Goal: Complete application form

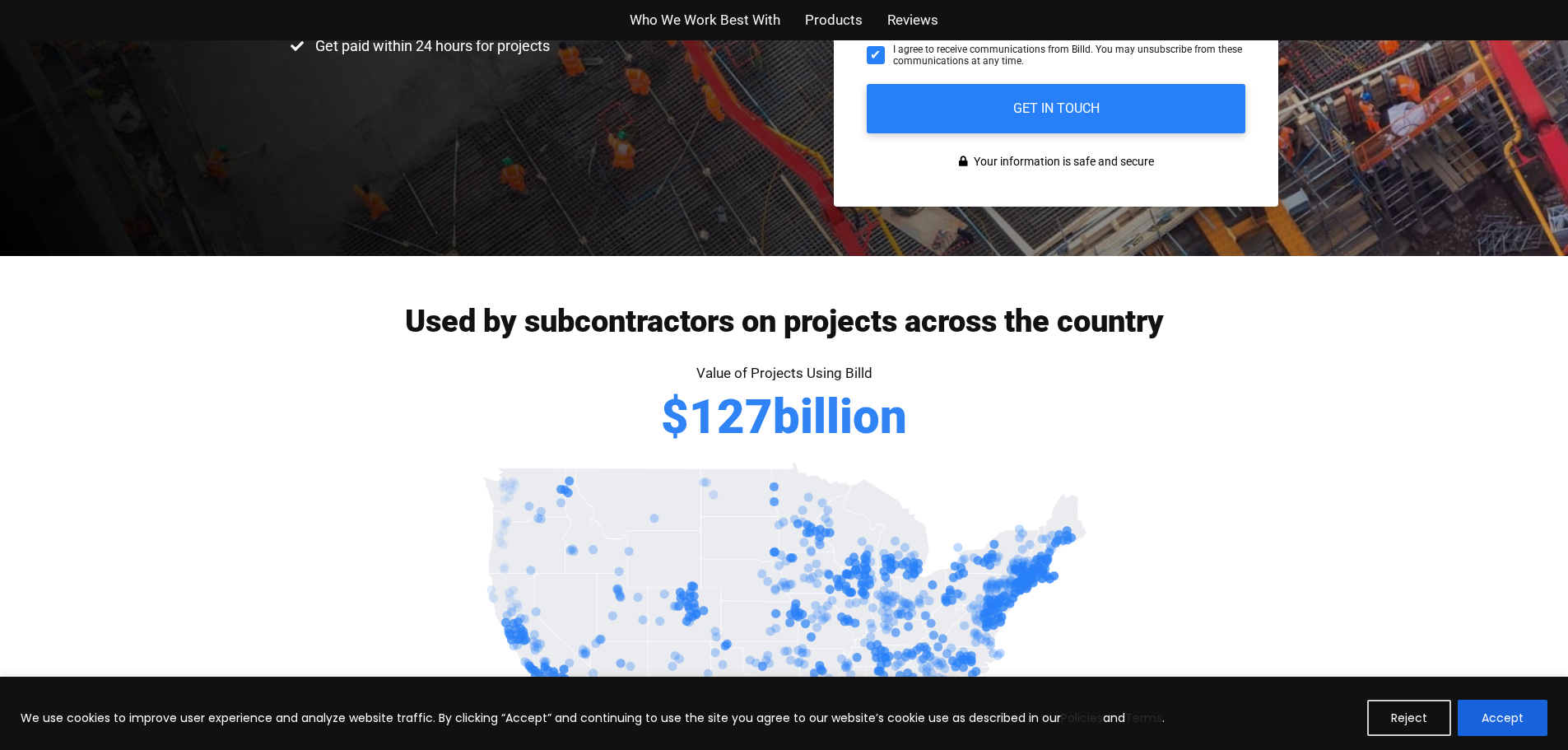
scroll to position [823, 0]
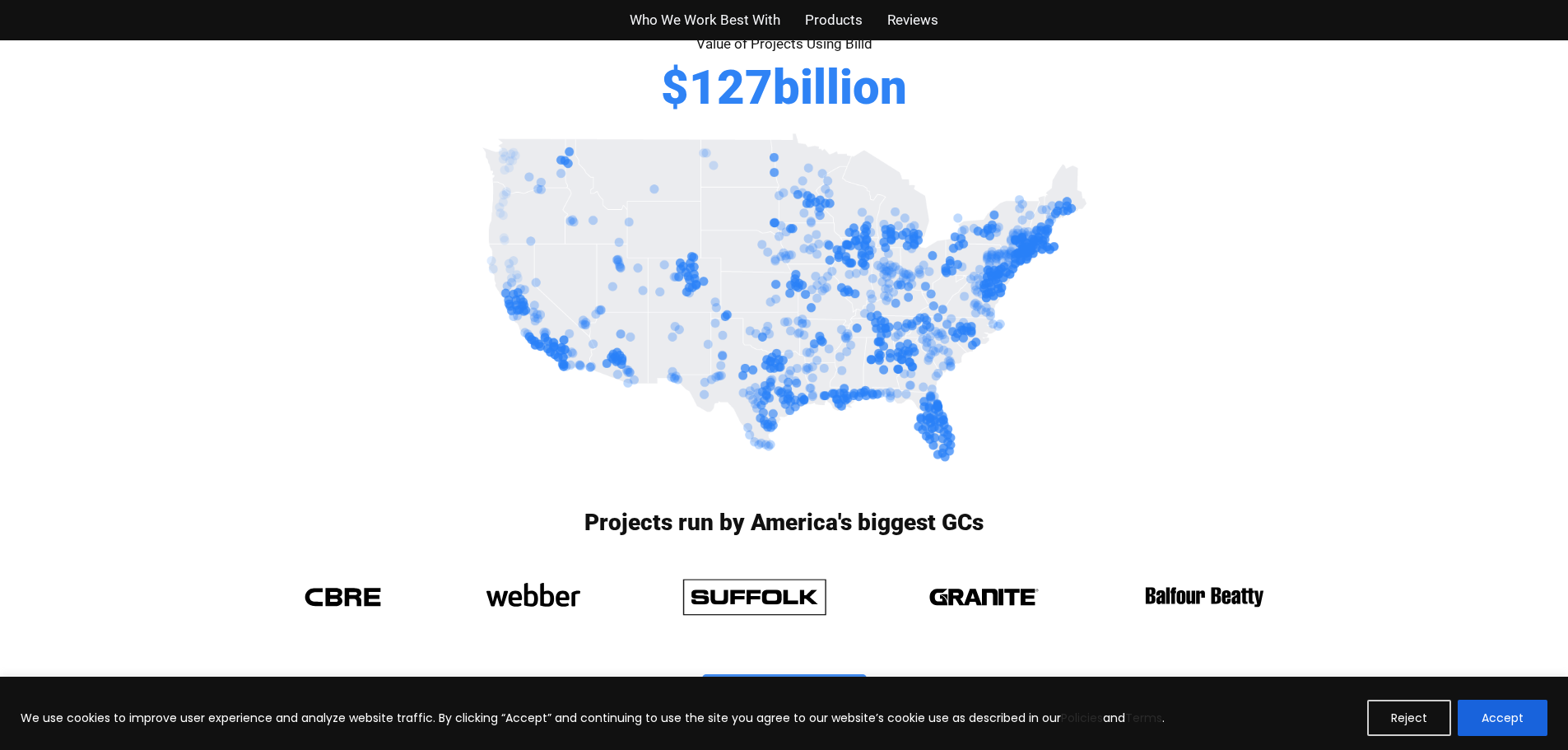
click at [828, 0] on div "Who We Work Best With Products Reviews" at bounding box center [784, 20] width 939 height 40
click at [827, 12] on span "Products" at bounding box center [833, 21] width 57 height 24
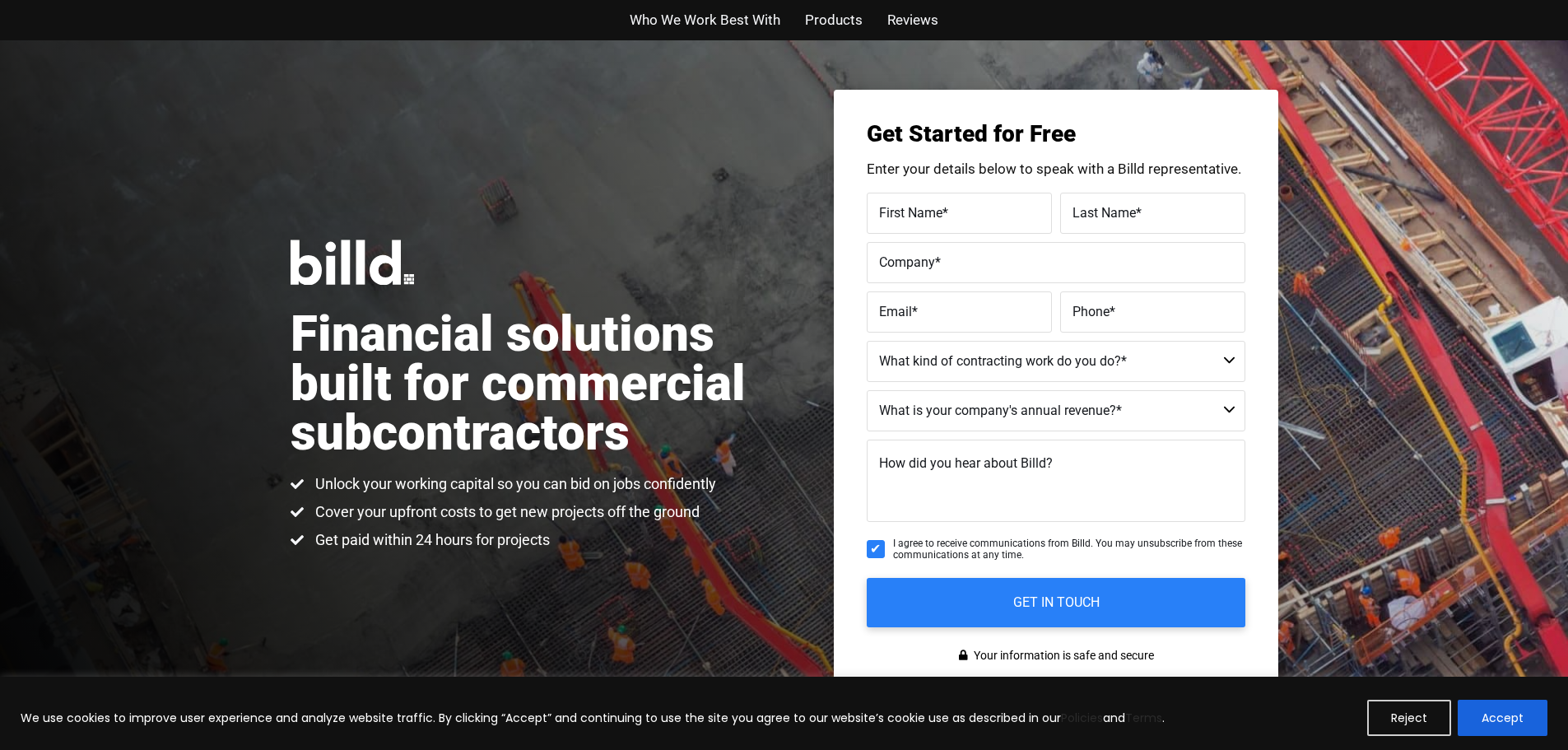
click at [970, 225] on input "First Name *" at bounding box center [959, 214] width 185 height 41
type input "JD"
type input "[PERSON_NAME]"
type input "[US_STATE] Best Countertops"
type input "[EMAIL_ADDRESS][DOMAIN_NAME]"
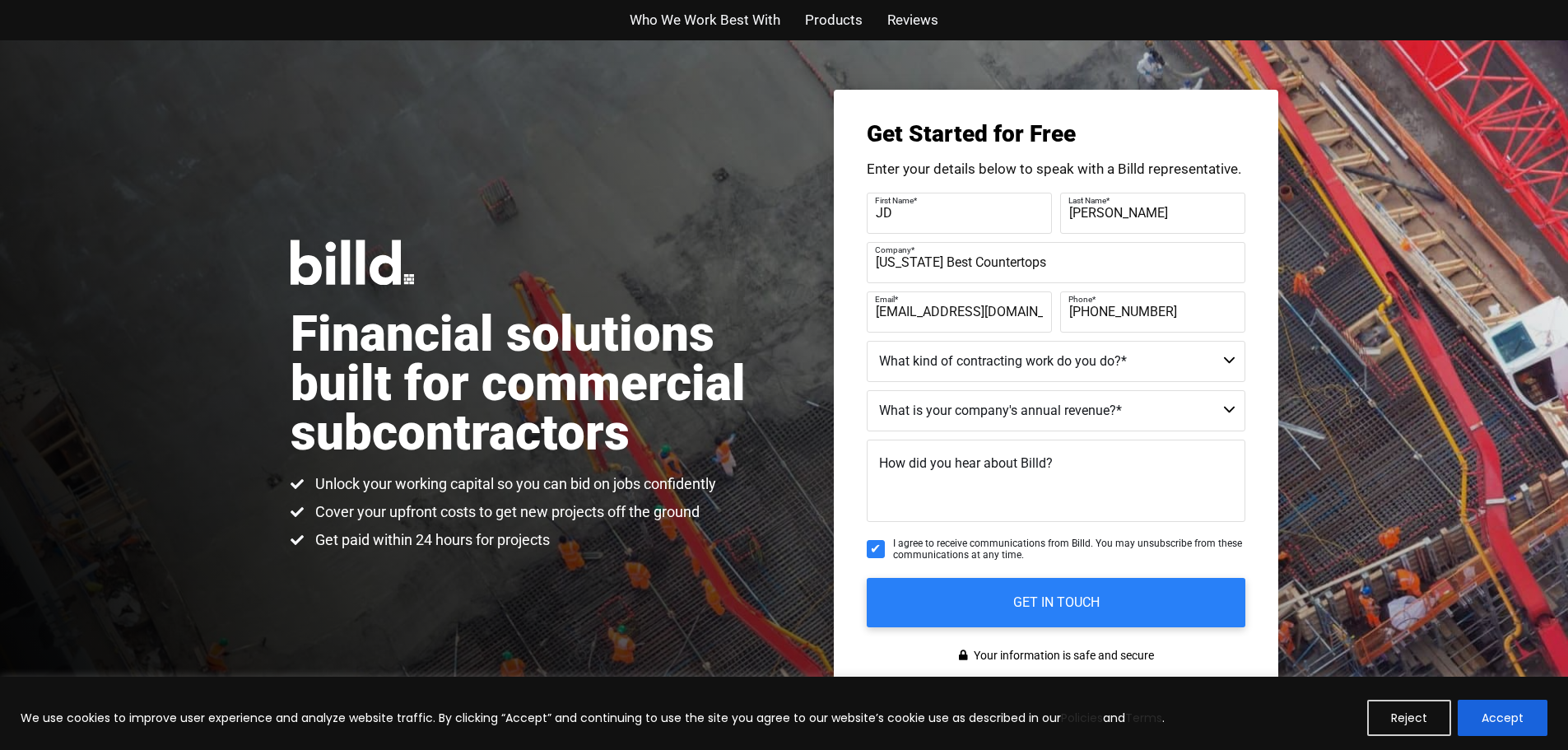
type input "[PHONE_NUMBER]"
click at [947, 383] on fieldset "What kind of contracting work do you do? * Commercial Commercial and Residentia…" at bounding box center [1056, 366] width 378 height 50
click at [956, 375] on select "Commercial Commercial and Residential Residential Not a Contractor" at bounding box center [1056, 361] width 378 height 41
select select "Commercial"
click at [867, 341] on select "Commercial Commercial and Residential Residential Not a Contractor" at bounding box center [1056, 361] width 378 height 41
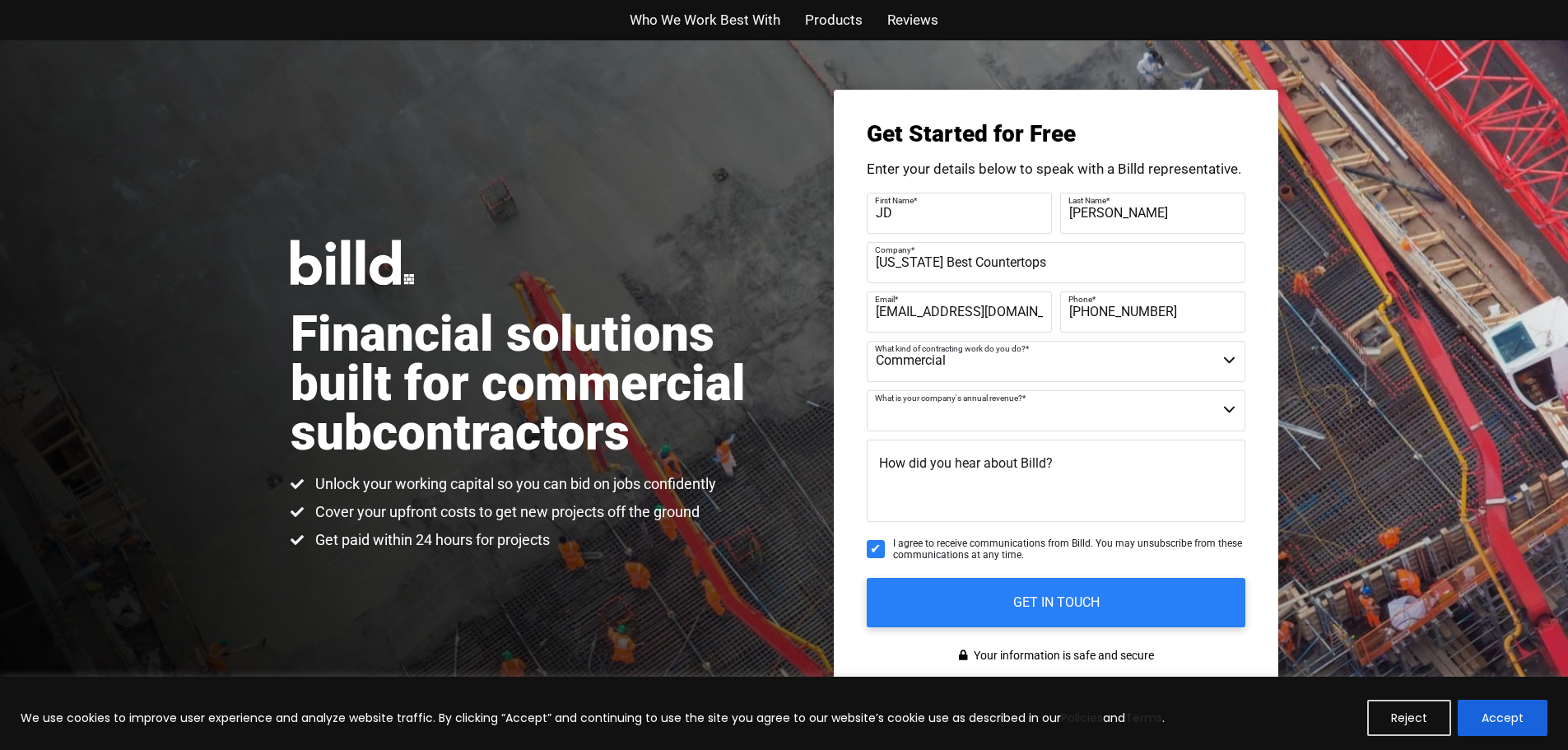
click at [944, 418] on select "$40M + $25M - $40M $8M - $25M $4M - $8M $2M - $4M $1M - $2M Less than $1M" at bounding box center [1056, 411] width 378 height 41
select select "Less than $1M"
click at [867, 390] on select "$40M + $25M - $40M $8M - $25M $4M - $8M $2M - $4M $1M - $2M Less than $1M" at bounding box center [1056, 411] width 378 height 41
click at [944, 483] on textarea "How did you hear about Billd?" at bounding box center [1056, 481] width 378 height 82
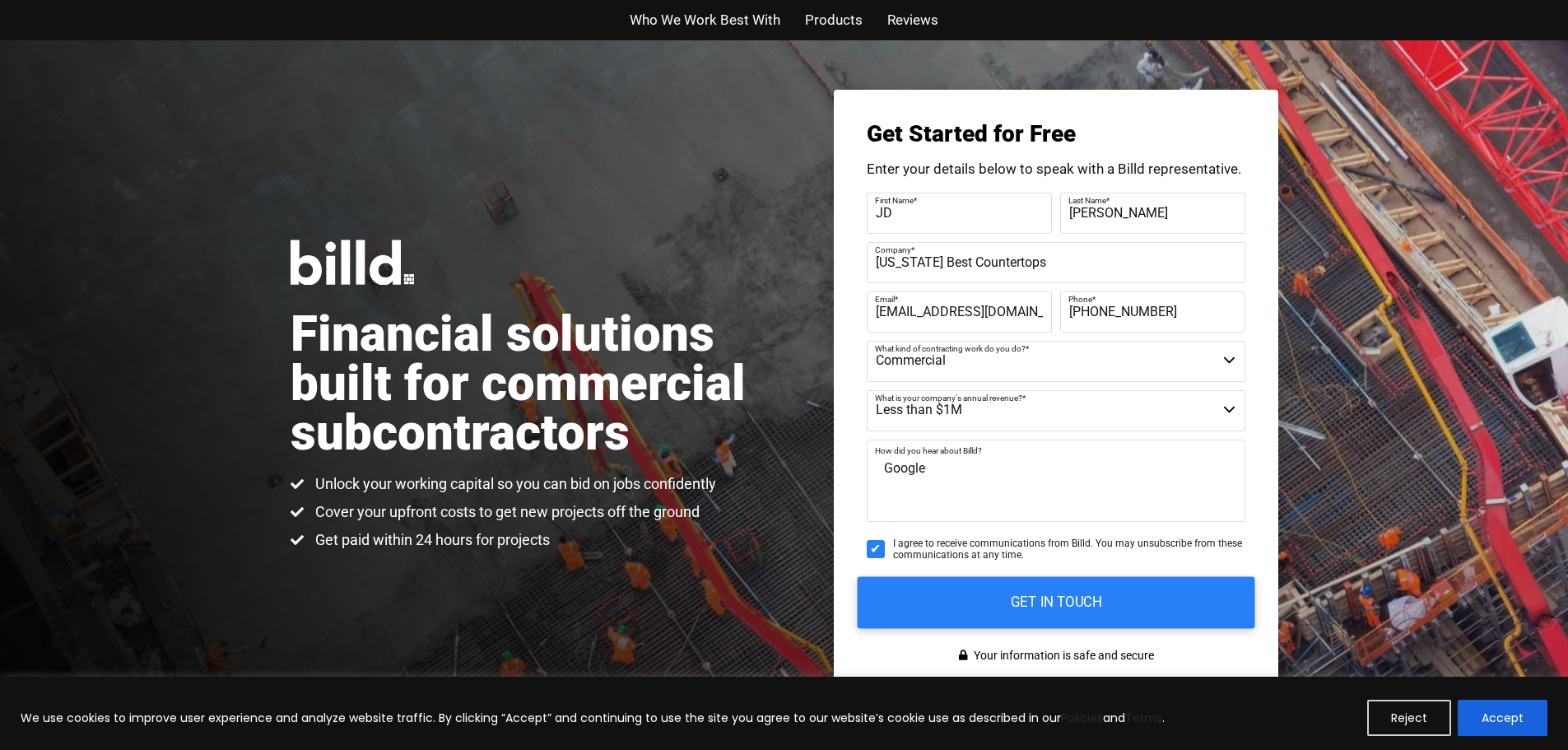
type textarea "Google"
click at [1017, 604] on input "GET IN TOUCH" at bounding box center [1055, 602] width 397 height 52
